Goal: Task Accomplishment & Management: Use online tool/utility

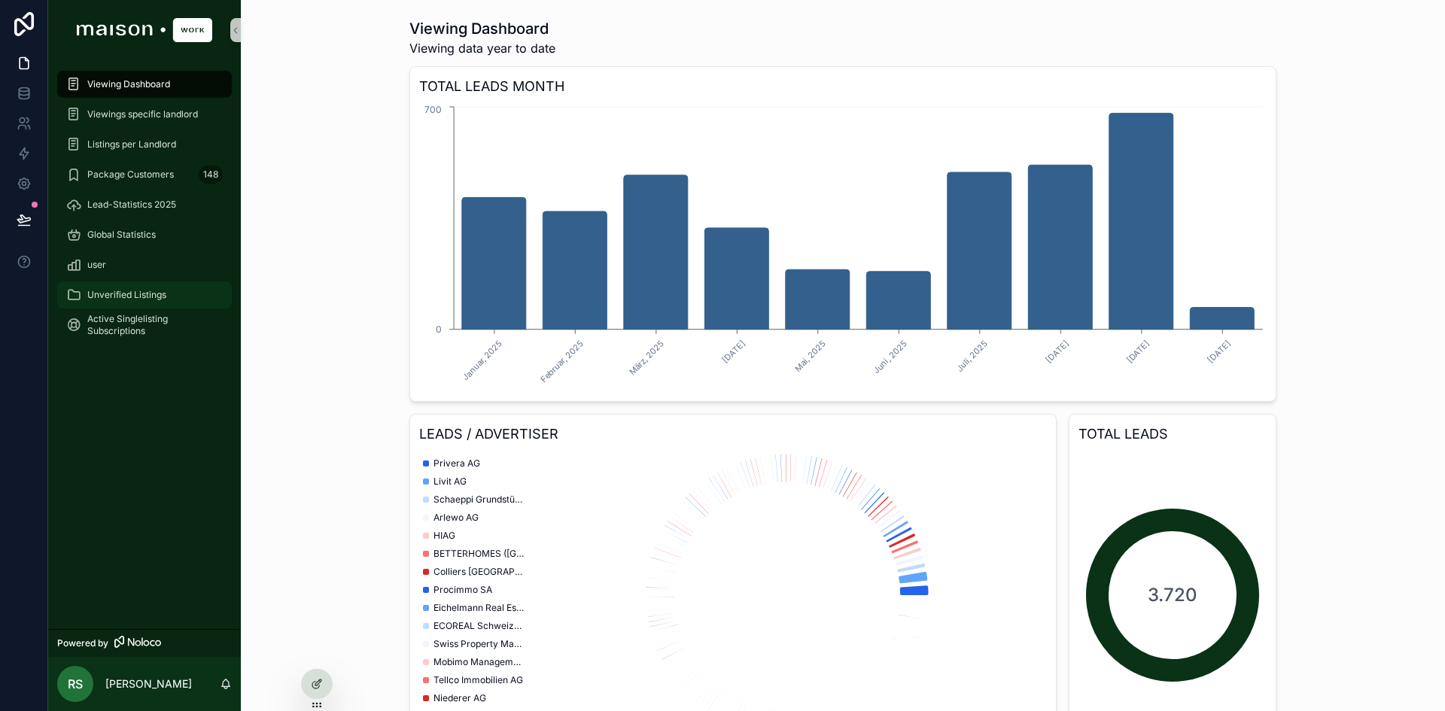
scroll to position [2961, 0]
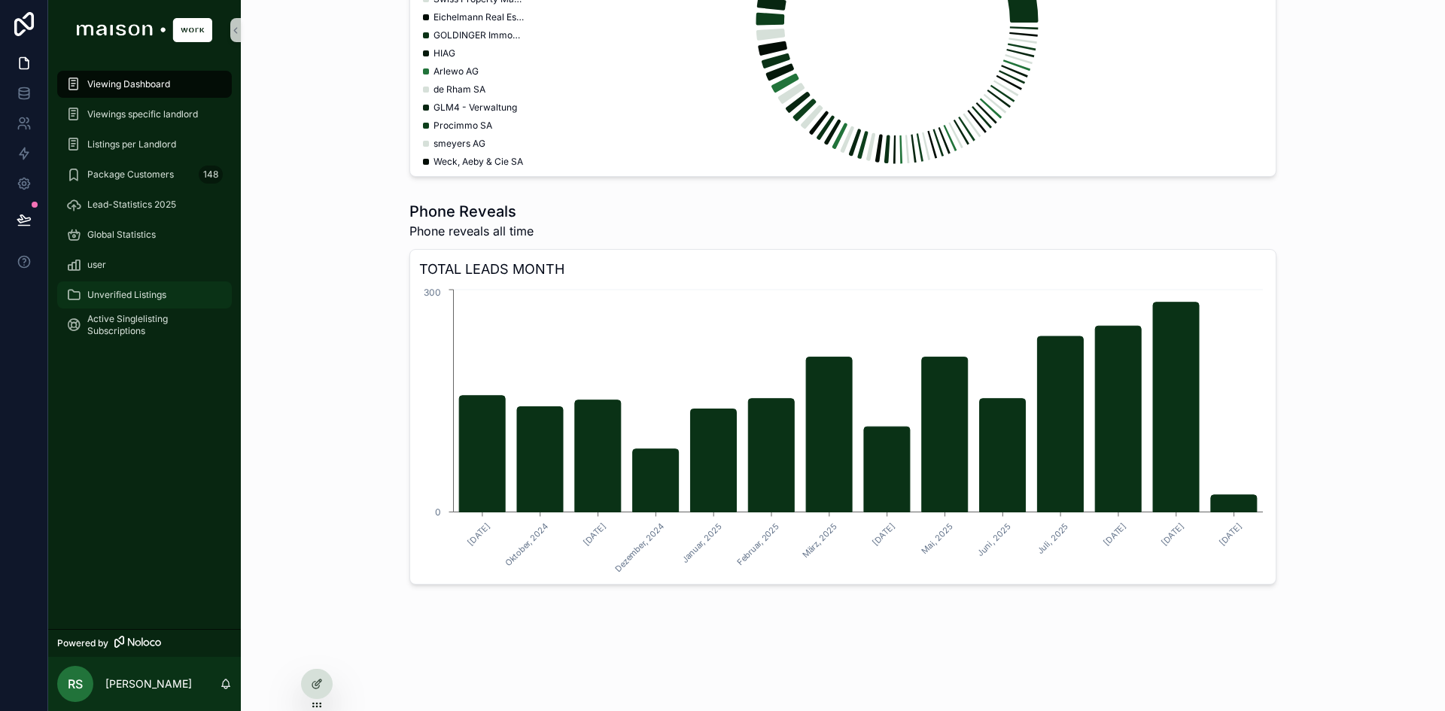
click at [114, 307] on link "Unverified Listings" at bounding box center [144, 295] width 175 height 27
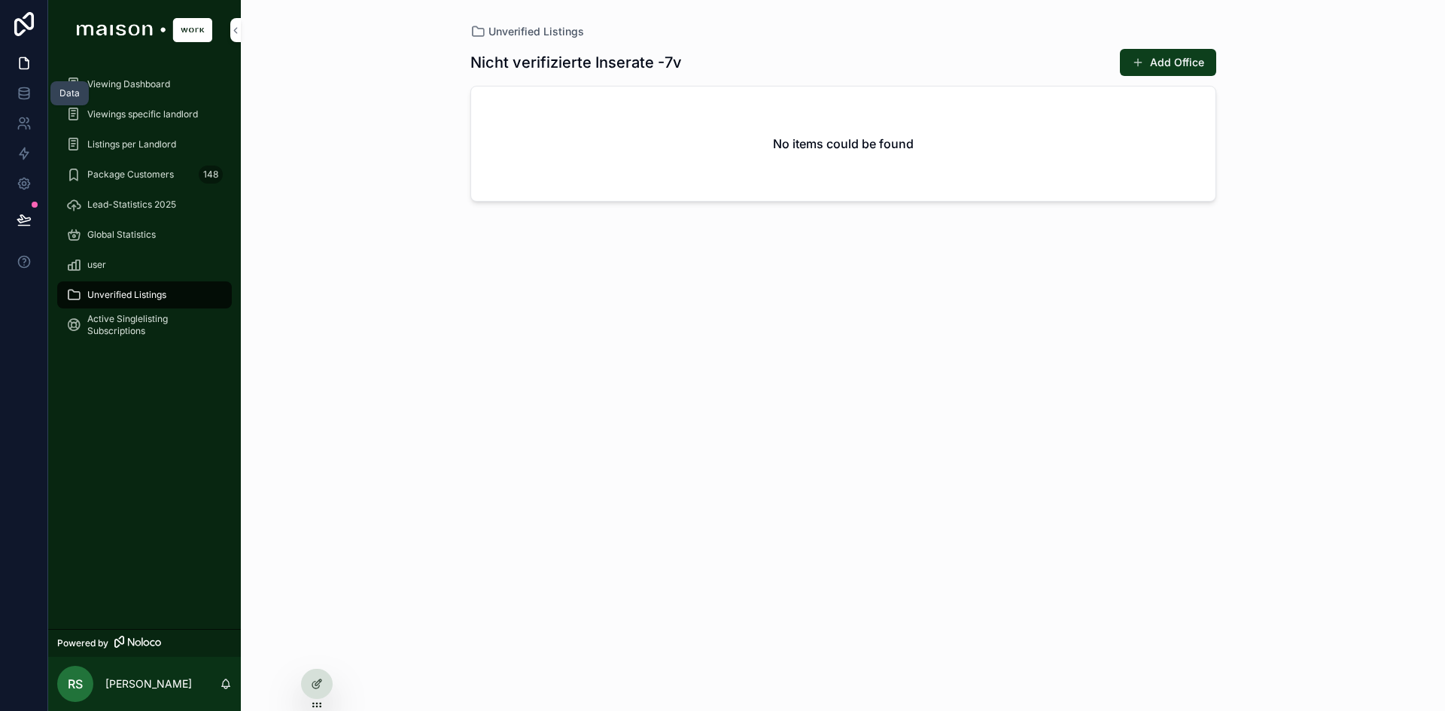
click at [30, 86] on icon at bounding box center [24, 93] width 15 height 15
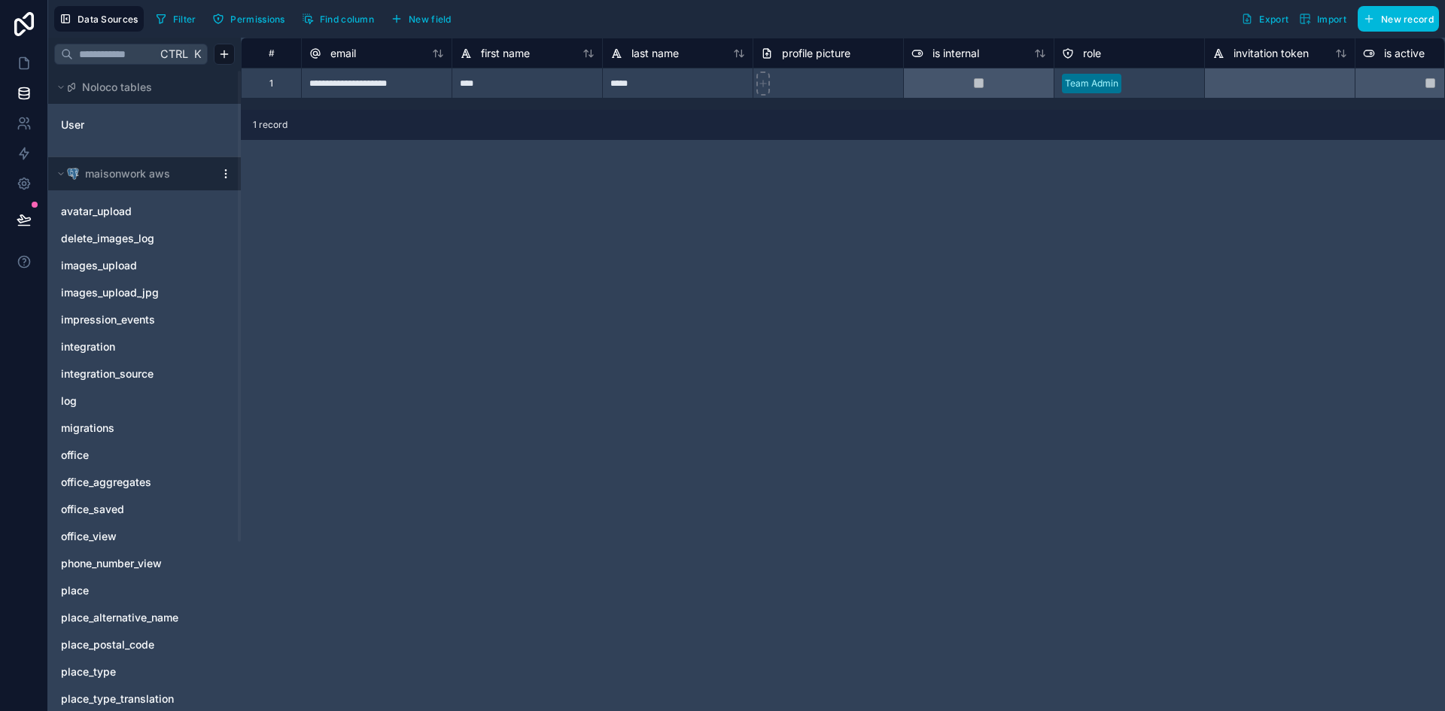
click at [108, 453] on link "office" at bounding box center [129, 455] width 137 height 15
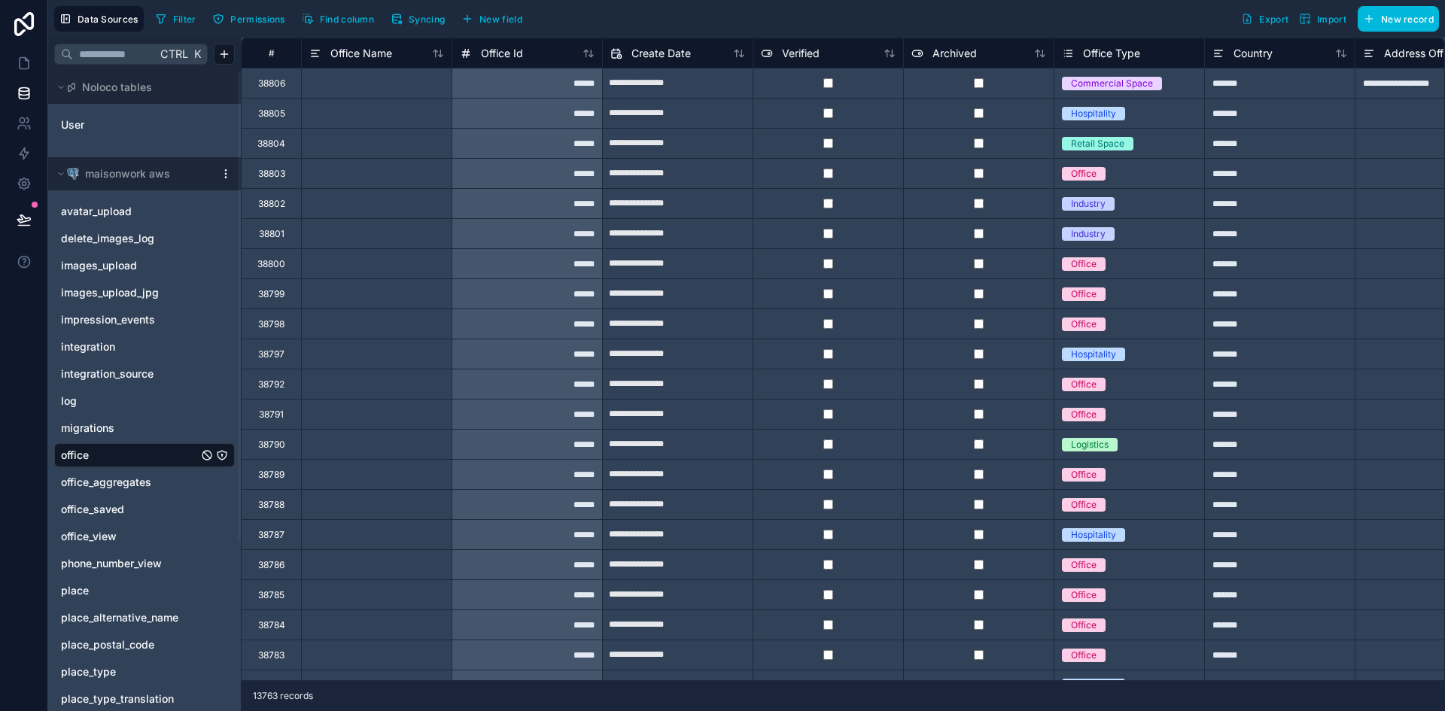
click at [189, 20] on span "Filter" at bounding box center [184, 19] width 23 height 11
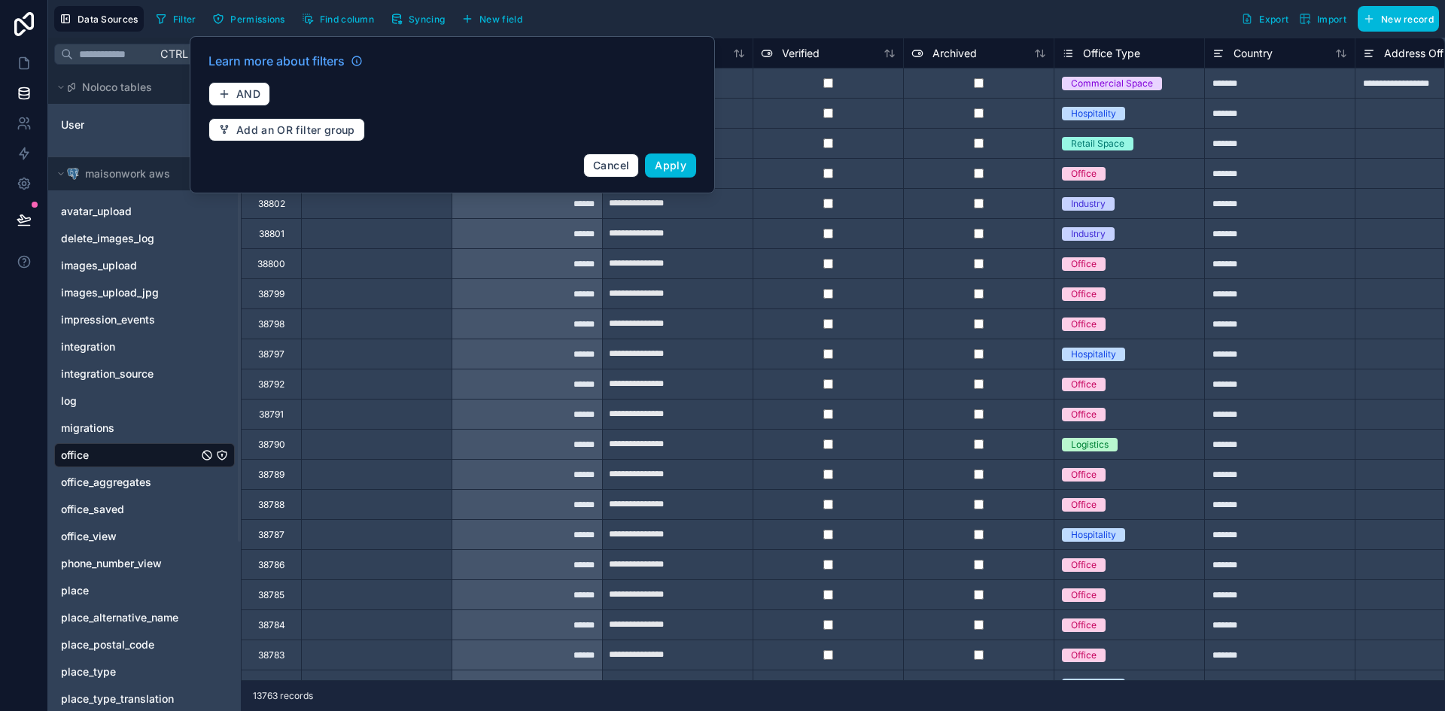
click at [260, 99] on span "AND" at bounding box center [248, 94] width 24 height 14
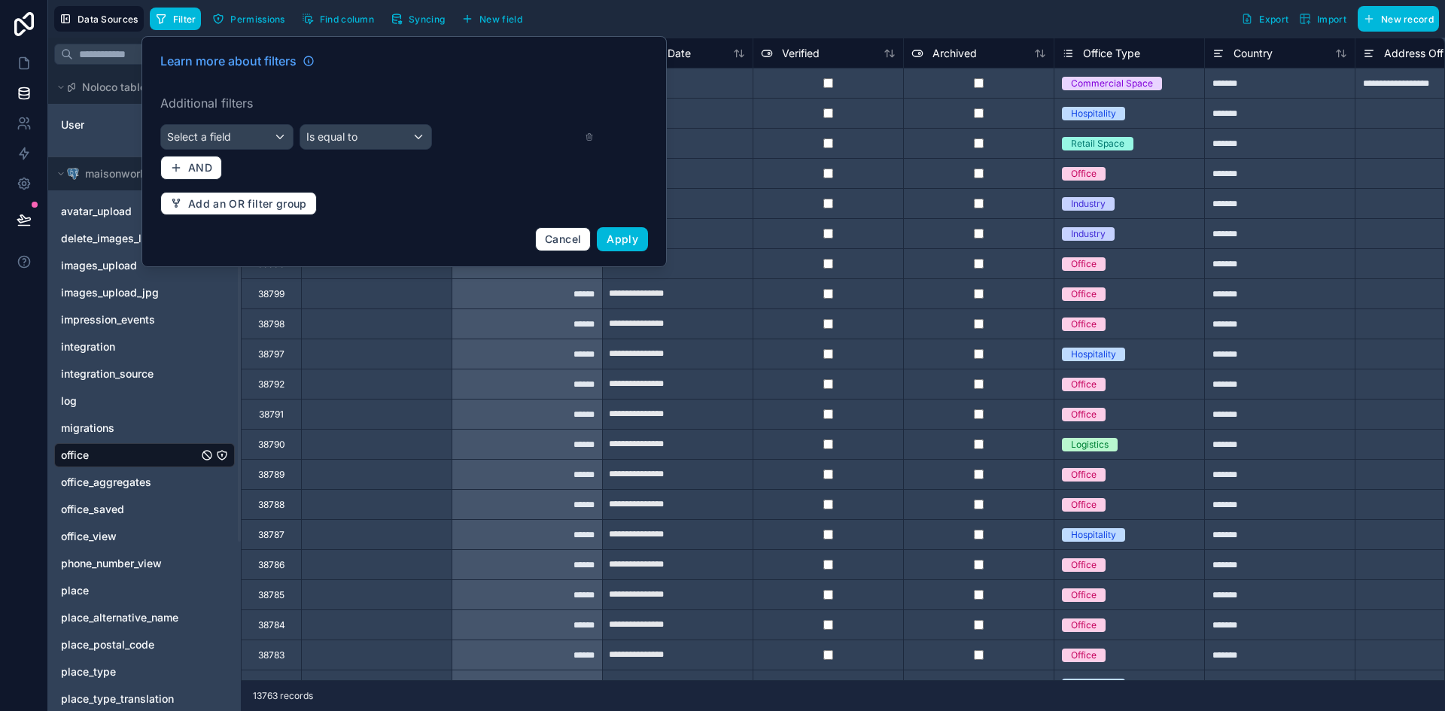
click at [270, 139] on div "Select a field" at bounding box center [227, 137] width 132 height 24
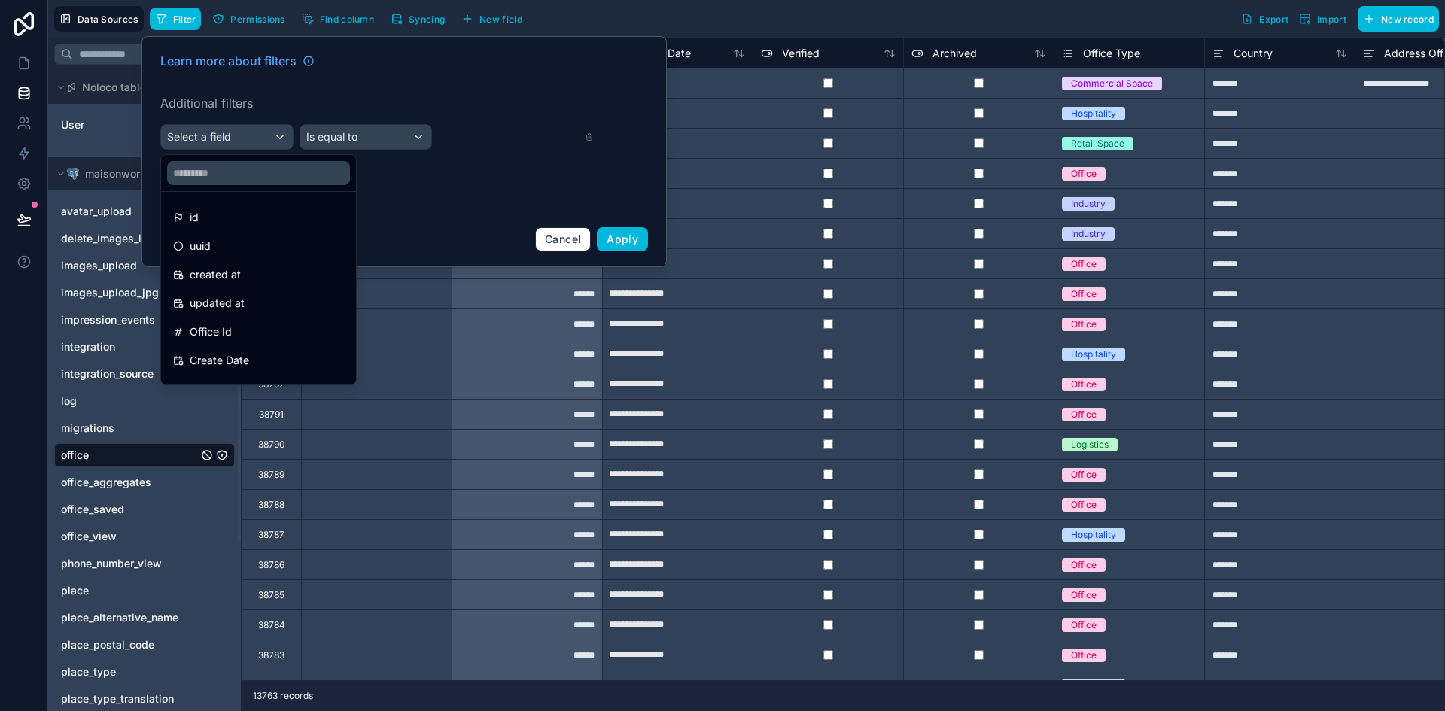
click at [213, 175] on input "text" at bounding box center [258, 173] width 183 height 24
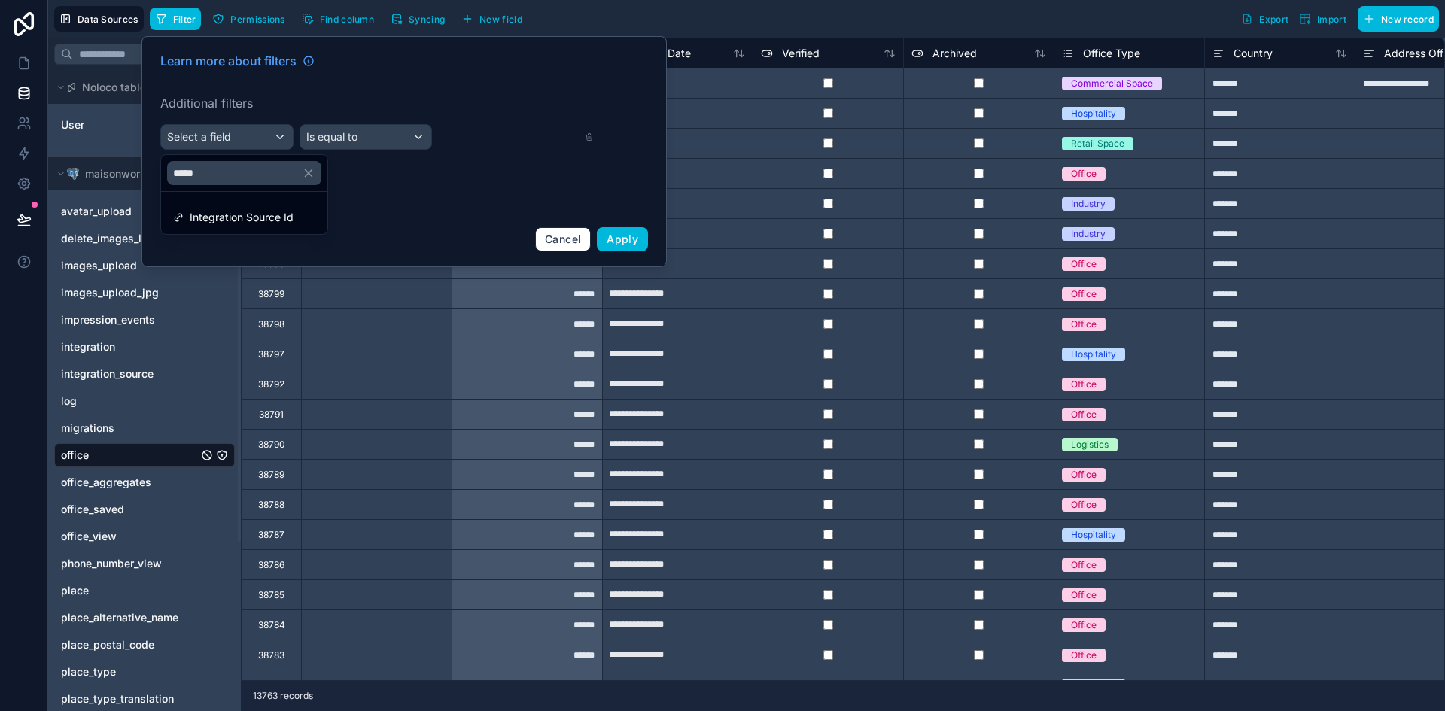
type input "*****"
click at [230, 221] on span "Integration Source Id" at bounding box center [242, 218] width 104 height 18
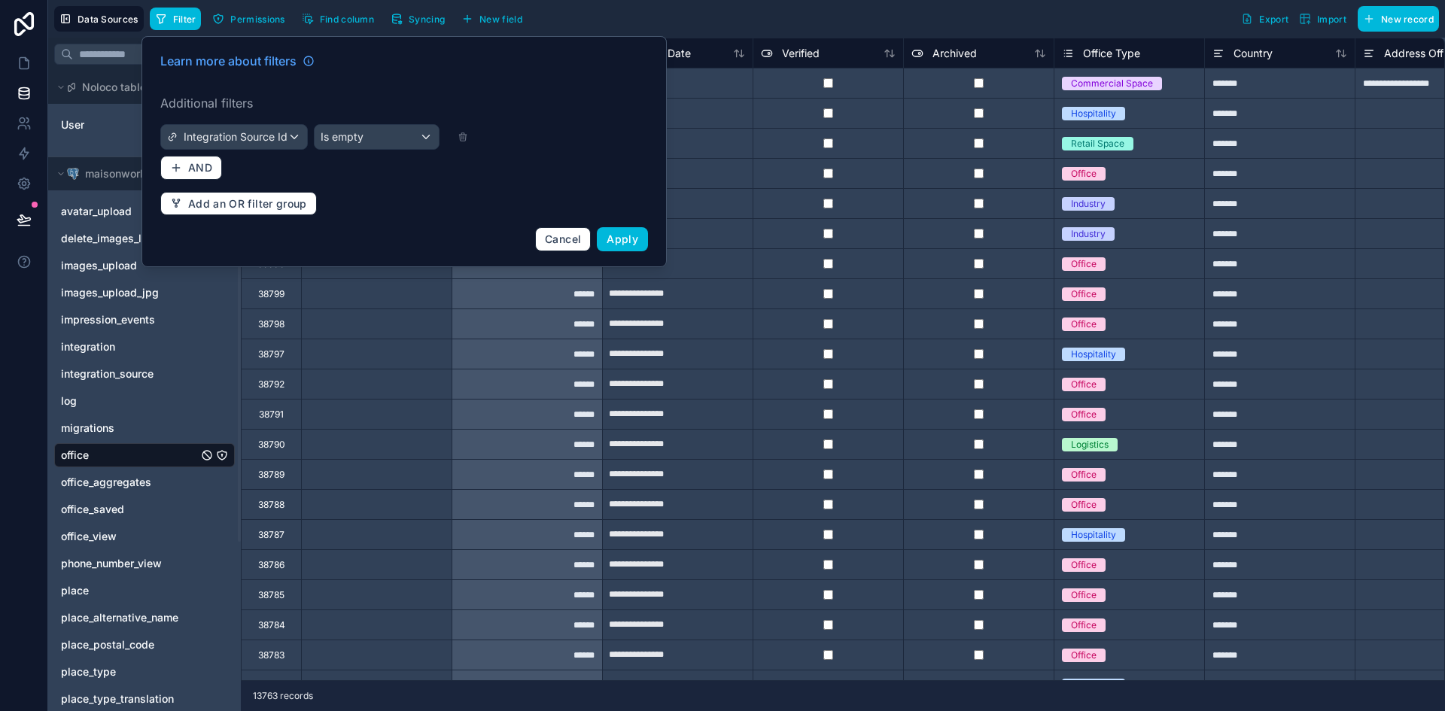
click at [339, 147] on div "Is empty" at bounding box center [377, 137] width 124 height 24
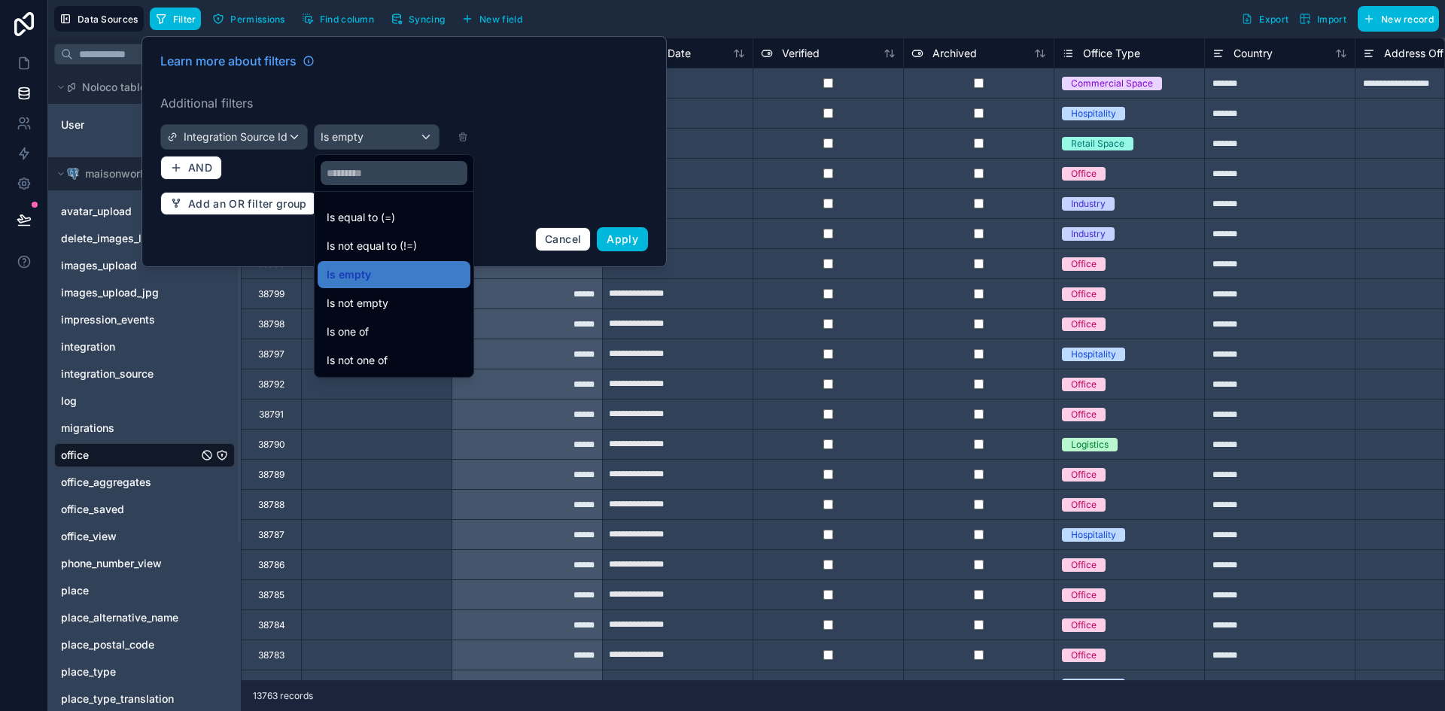
click at [382, 229] on div "Is equal to (=)" at bounding box center [394, 217] width 153 height 27
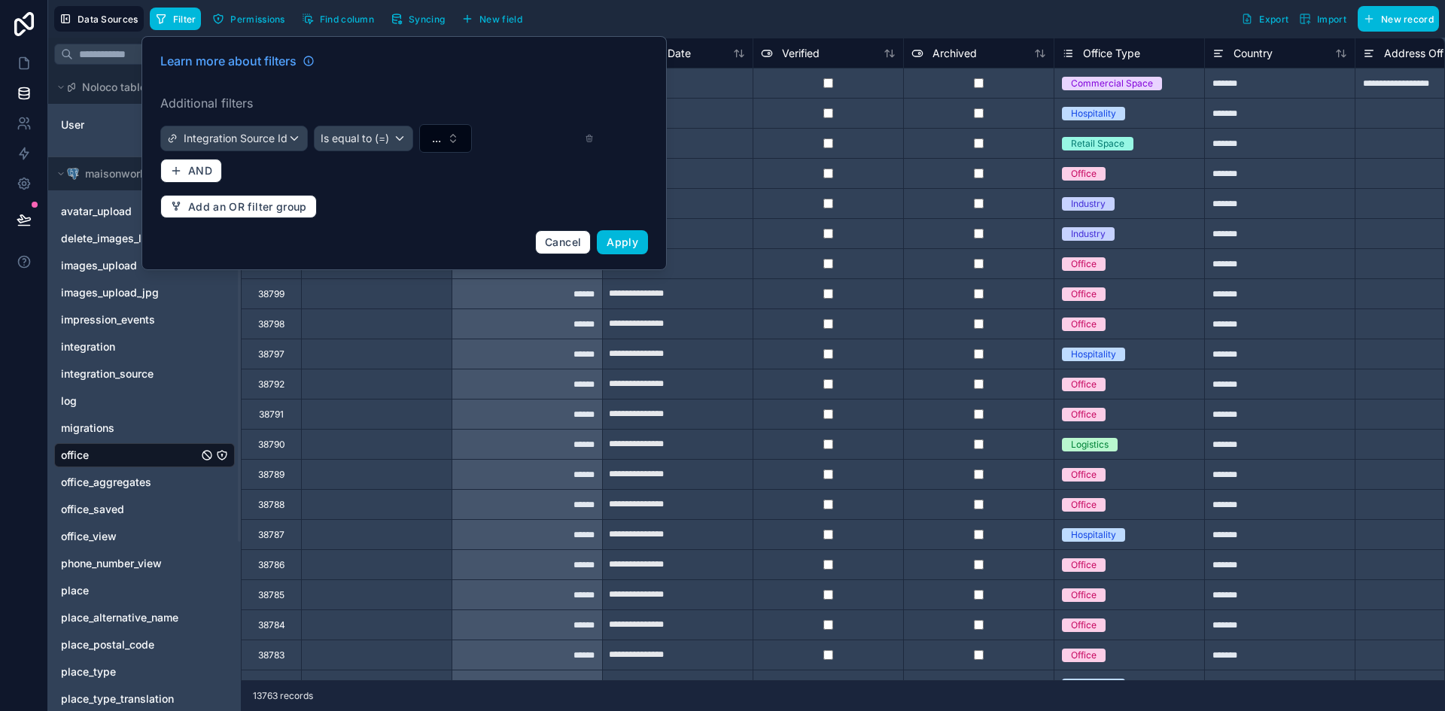
click at [447, 135] on button "..." at bounding box center [445, 138] width 53 height 29
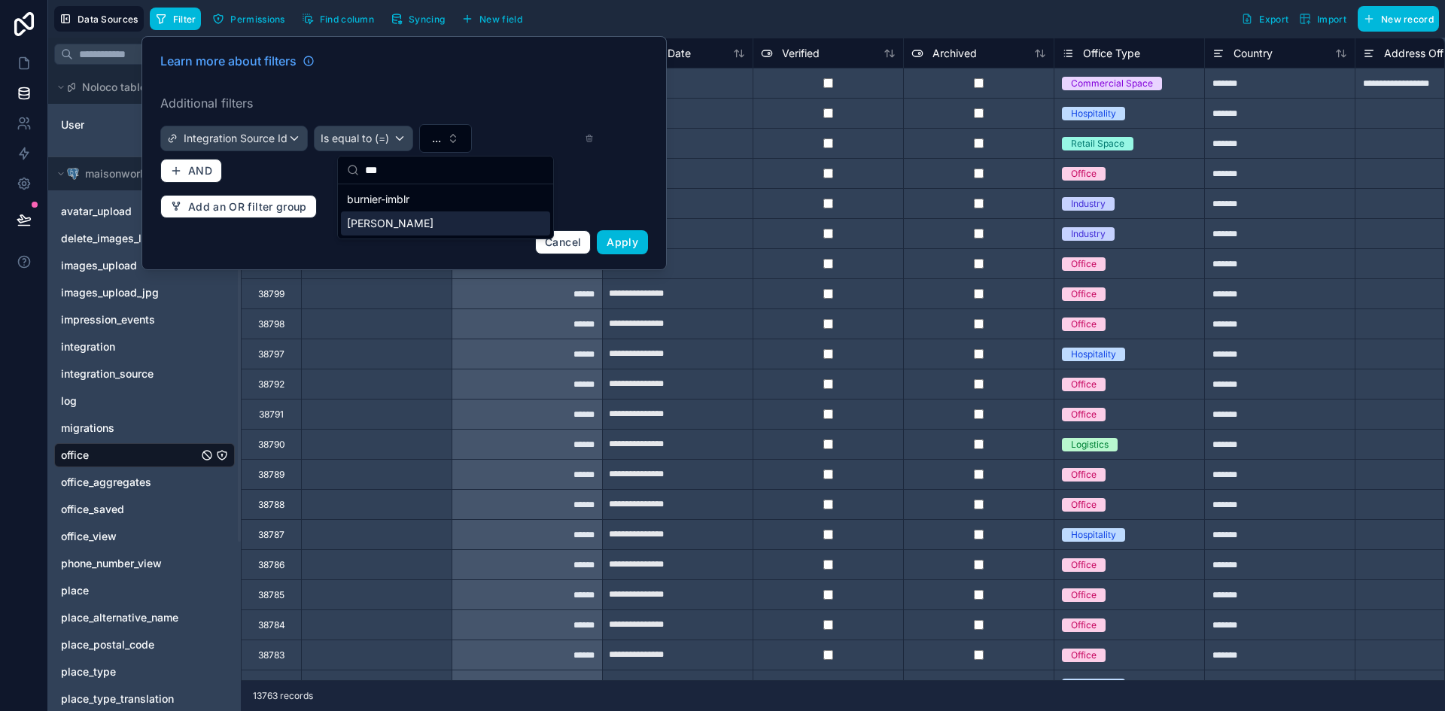
type input "***"
click at [394, 227] on div "[PERSON_NAME]" at bounding box center [445, 224] width 209 height 24
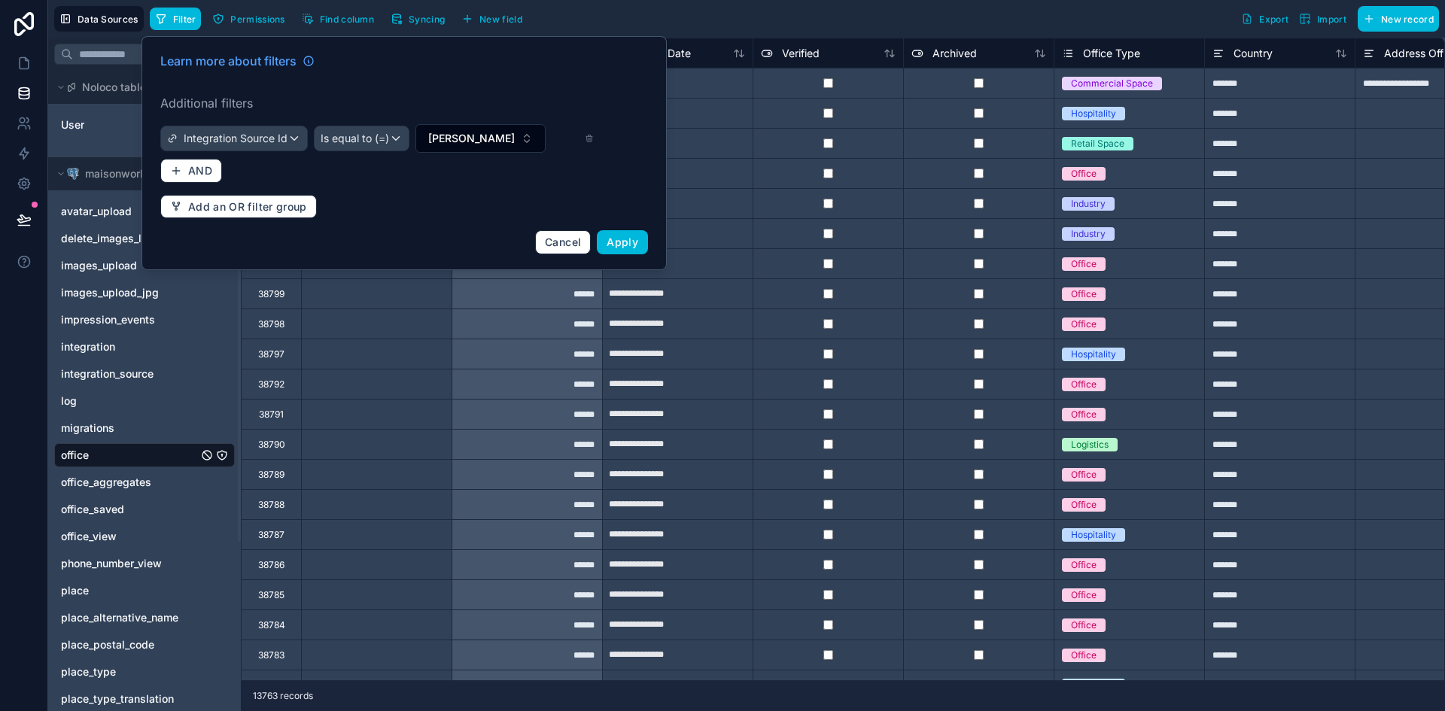
click at [613, 242] on span "Apply" at bounding box center [623, 242] width 32 height 13
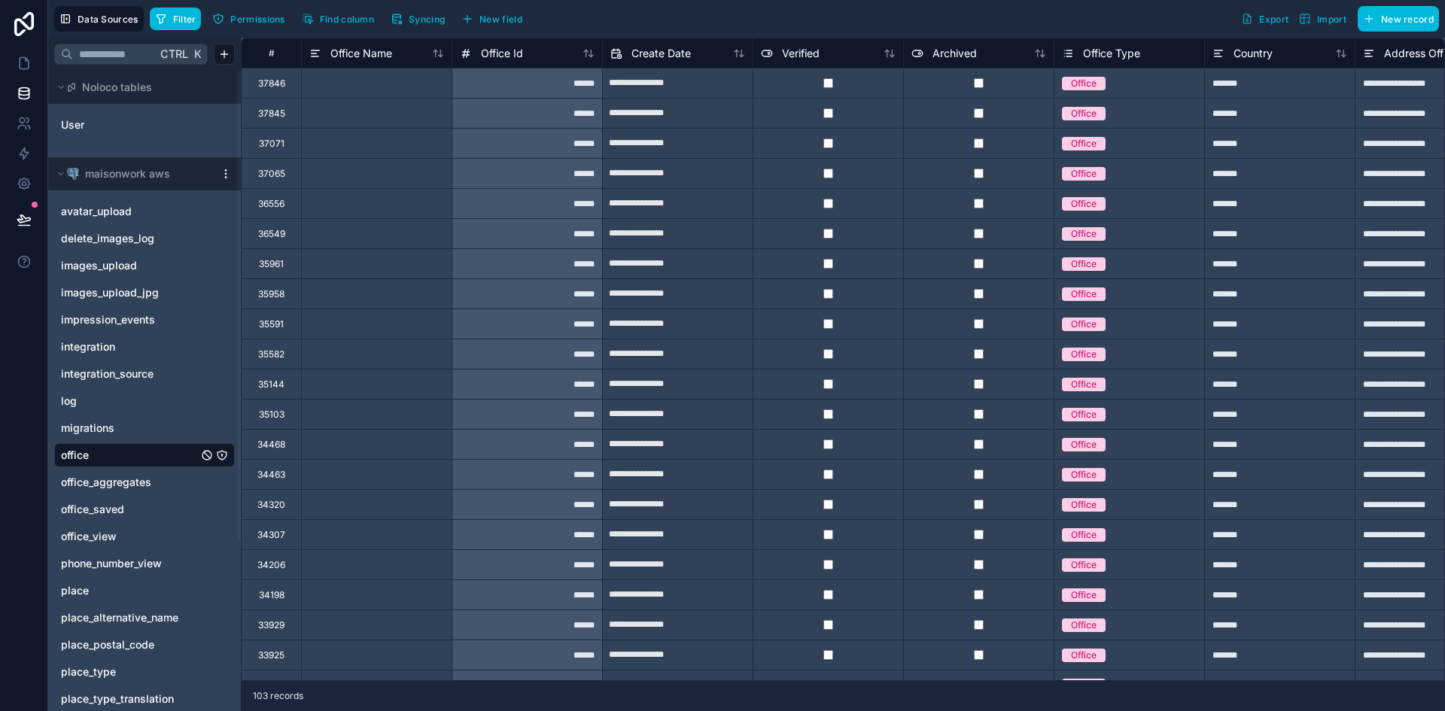
click at [271, 59] on div "#" at bounding box center [271, 53] width 60 height 30
